Goal: Task Accomplishment & Management: Manage account settings

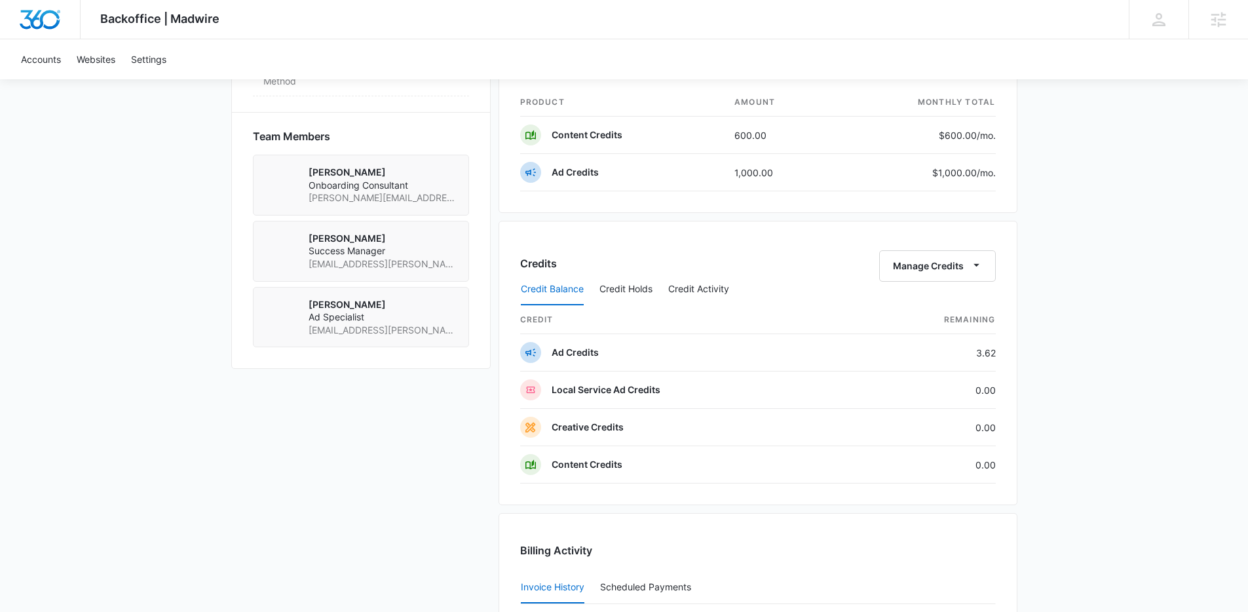
scroll to position [1049, 0]
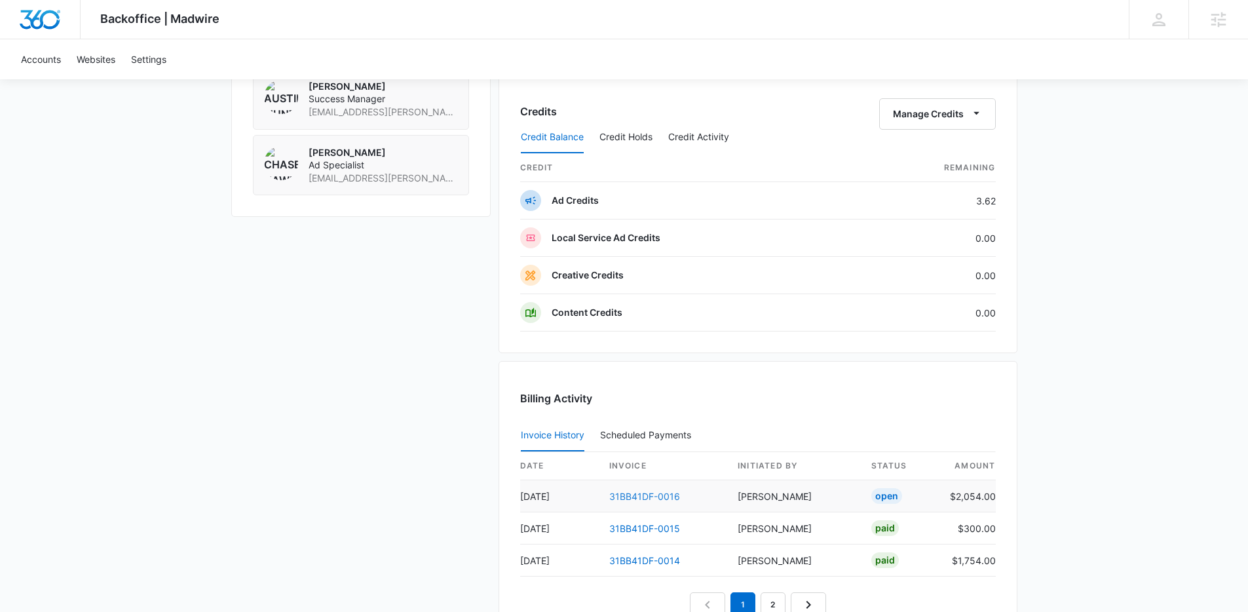
click at [657, 497] on link "31BB41DF-0016" at bounding box center [645, 496] width 71 height 11
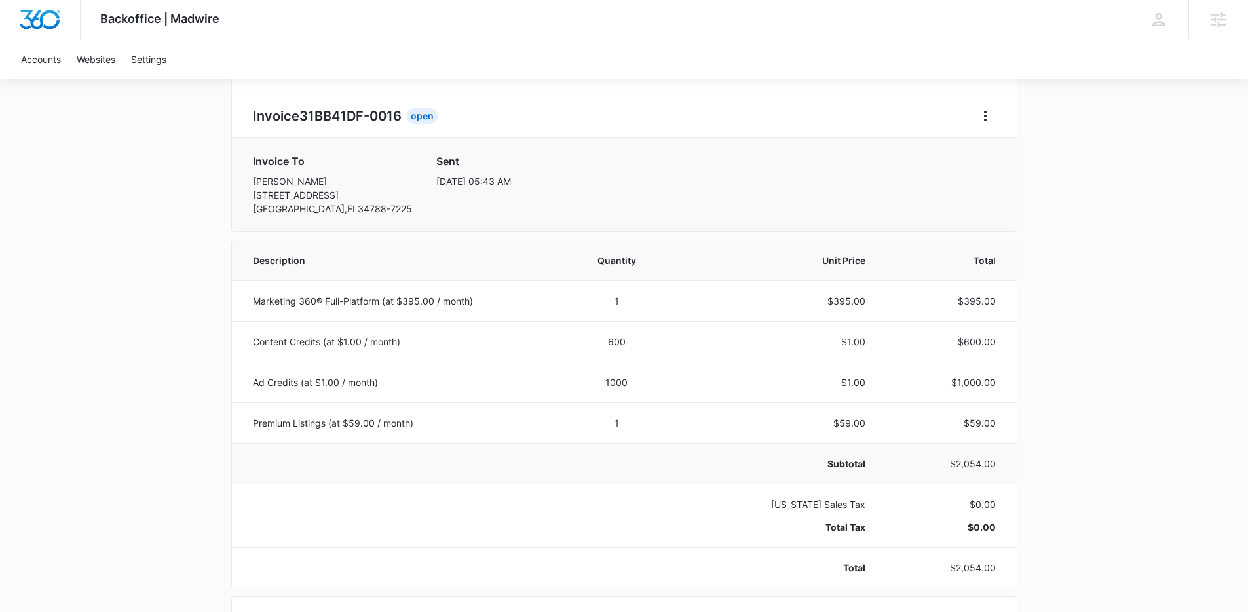
scroll to position [207, 0]
